Goal: Task Accomplishment & Management: Complete application form

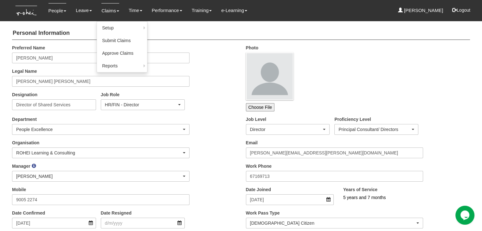
click at [102, 9] on link "Claims" at bounding box center [110, 10] width 18 height 15
click at [118, 40] on link "Submit Claims" at bounding box center [122, 40] width 50 height 13
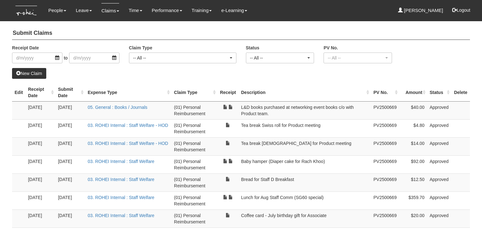
select select "50"
click at [34, 74] on link "New Claim" at bounding box center [29, 73] width 34 height 11
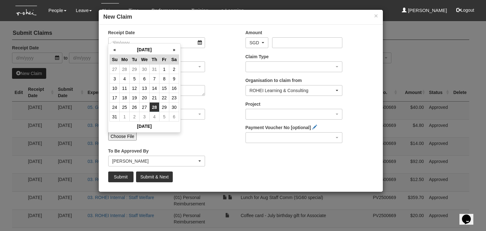
click at [153, 105] on td "28" at bounding box center [154, 108] width 10 height 10
type input "[DATE]"
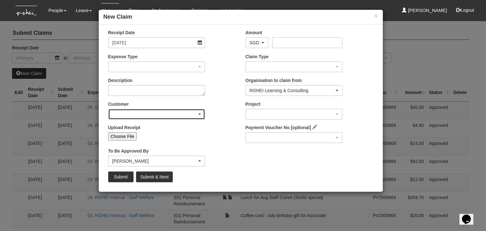
click at [166, 113] on div "button" at bounding box center [157, 114] width 97 height 10
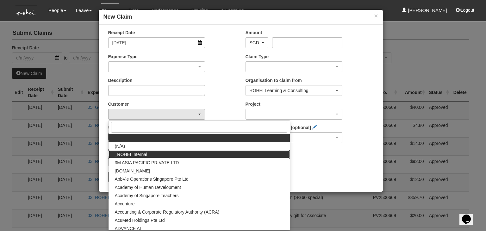
click at [147, 152] on link "_ROHEI Internal" at bounding box center [199, 154] width 181 height 8
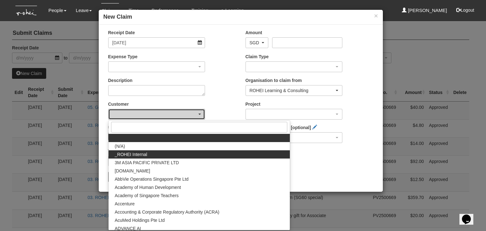
select select "397"
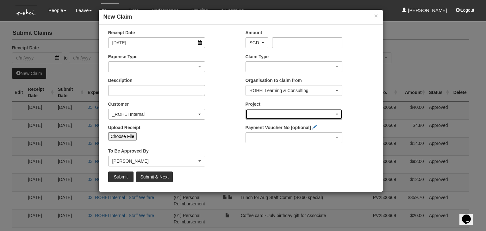
click at [282, 111] on div "button" at bounding box center [294, 114] width 97 height 10
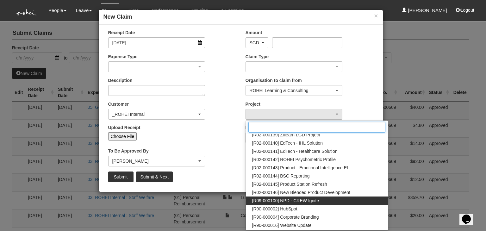
scroll to position [290, 0]
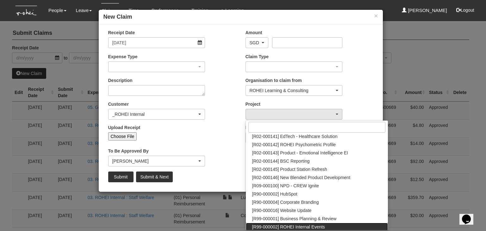
click at [295, 228] on span "[R99-000002] ROHEI Internal Events" at bounding box center [288, 227] width 73 height 6
select select "1548"
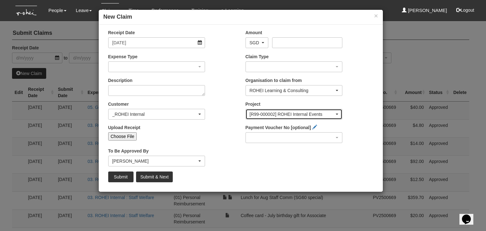
drag, startPoint x: 320, startPoint y: 116, endPoint x: 256, endPoint y: 114, distance: 64.6
click at [253, 117] on div "[R99-000002] ROHEI Internal Events" at bounding box center [292, 114] width 85 height 6
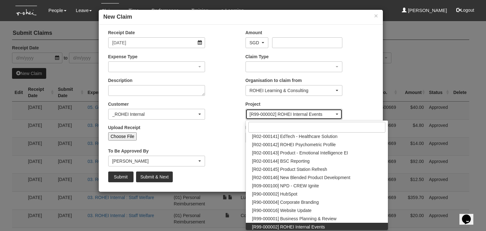
drag, startPoint x: 256, startPoint y: 114, endPoint x: 251, endPoint y: 115, distance: 5.0
click at [251, 115] on div "[R99-000002] ROHEI Internal Events" at bounding box center [292, 114] width 85 height 6
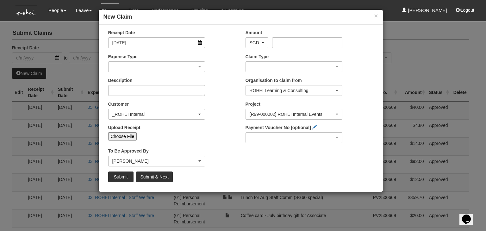
drag, startPoint x: 251, startPoint y: 113, endPoint x: 240, endPoint y: 114, distance: 10.5
click at [240, 114] on div "Customer (N/A) _ROHEI Internal 3M ASIA PACIFIC PRIVATE LTD [DOMAIN_NAME] AbbVie…" at bounding box center [172, 112] width 137 height 23
drag, startPoint x: 250, startPoint y: 113, endPoint x: 315, endPoint y: 114, distance: 65.9
click at [315, 114] on div "[R99-000002] ROHEI Internal Events" at bounding box center [292, 114] width 85 height 6
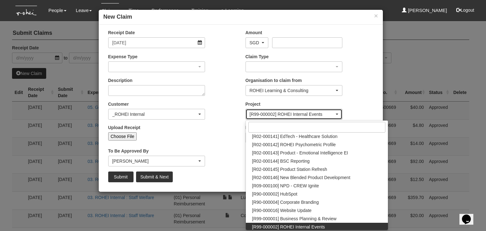
click at [323, 116] on div "[R99-000002] ROHEI Internal Events" at bounding box center [292, 114] width 85 height 6
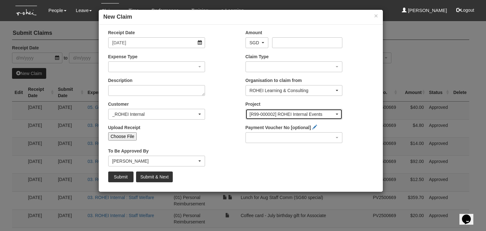
click at [337, 114] on span "button" at bounding box center [337, 114] width 3 height 1
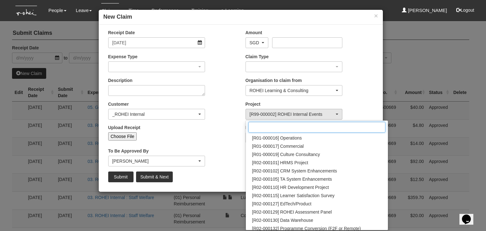
scroll to position [0, 0]
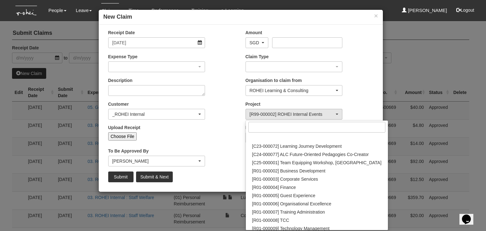
click at [230, 132] on div "Upload Receipt Choose File" at bounding box center [172, 134] width 137 height 21
